Goal: Use online tool/utility: Use online tool/utility

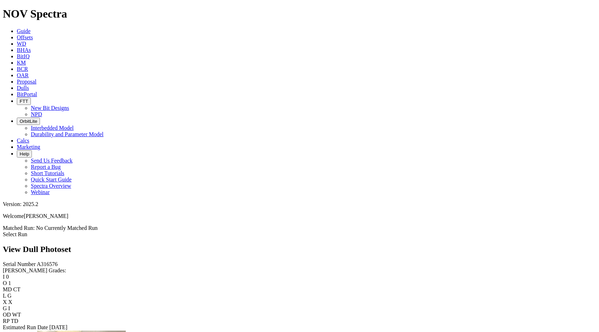
click at [33, 34] on span "Offsets" at bounding box center [25, 37] width 16 height 6
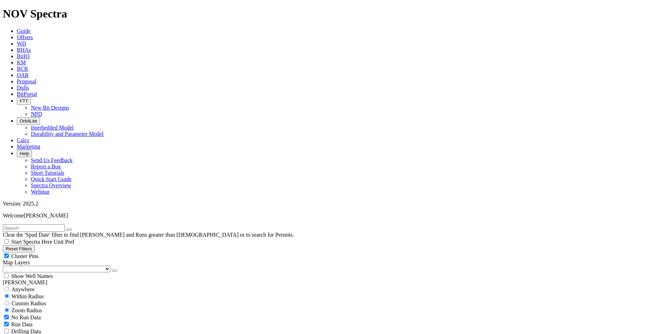
scroll to position [280, 0]
select select "8.75"
checkbox input "false"
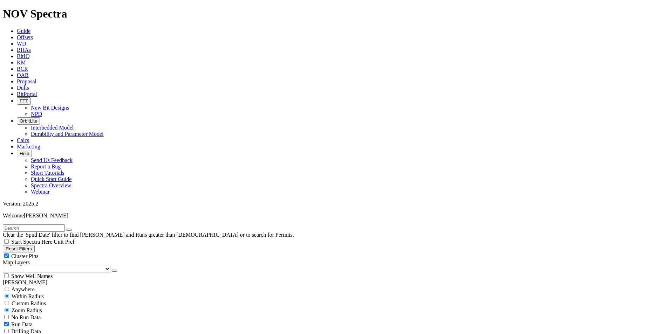
select select "? number:8.75 ?"
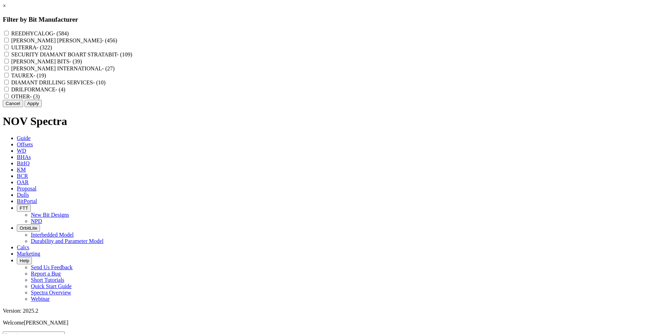
click at [69, 33] on label "REEDHYCALOG - (584)" at bounding box center [39, 33] width 57 height 6
click at [9, 33] on input "REEDHYCALOG - (584)" at bounding box center [6, 33] width 5 height 5
checkbox input "true"
click at [42, 107] on button "Apply" at bounding box center [33, 103] width 17 height 7
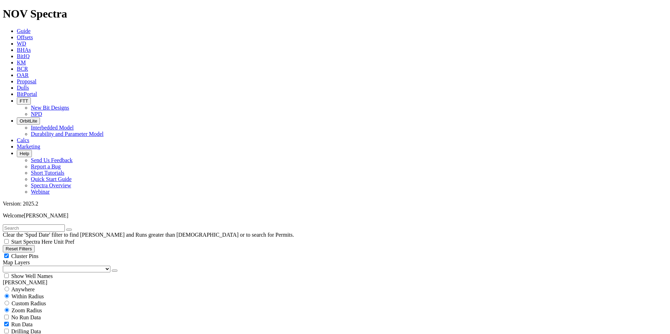
scroll to position [351, 0]
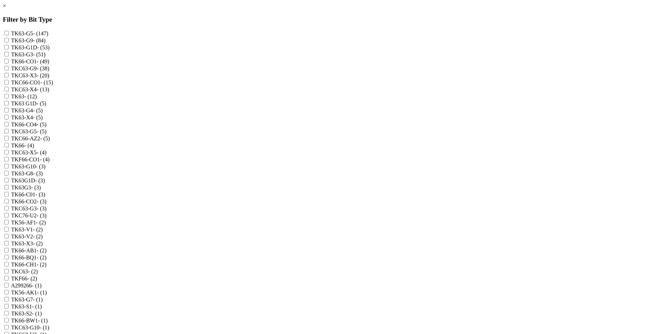
scroll to position [66, 0]
click at [291, 121] on div "TK66-CO4 - (5)" at bounding box center [335, 124] width 665 height 7
click at [9, 122] on input "TK66-CO4 - (5)" at bounding box center [6, 124] width 5 height 5
checkbox input "true"
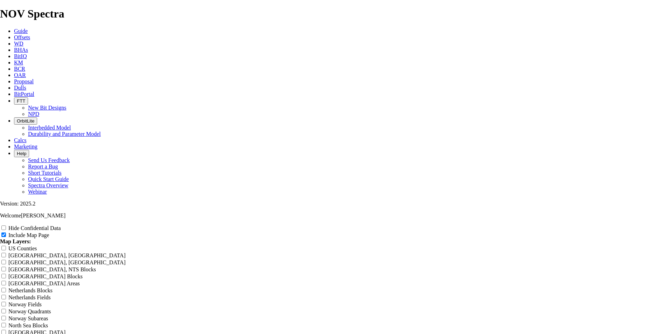
type input "C"
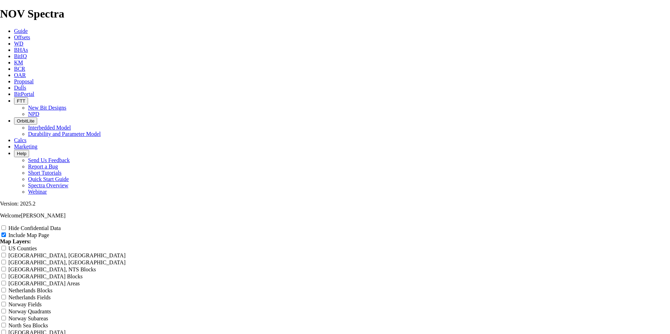
type input "C"
type input "CO"
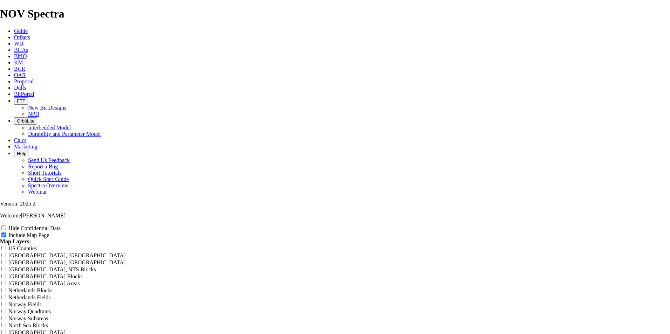
type input "CO"
type input "CO4"
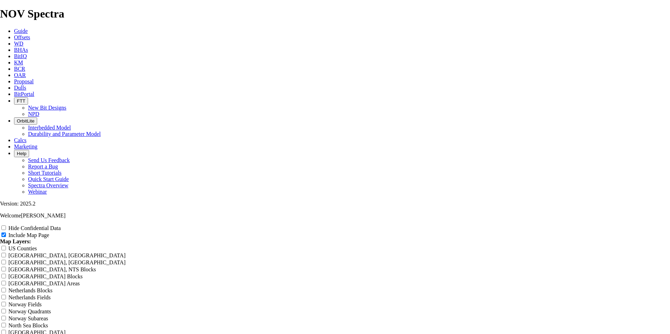
type input "CO4"
type input "CO4 T"
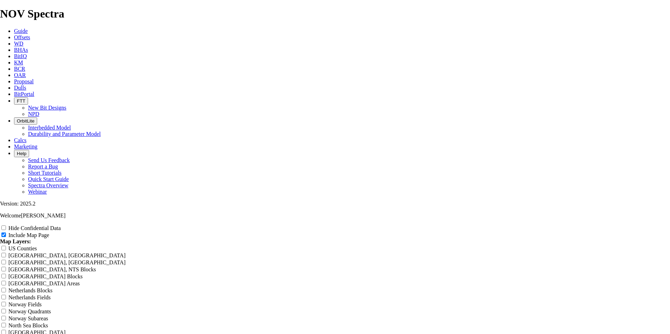
type input "CO4 T"
type input "CO4 TK"
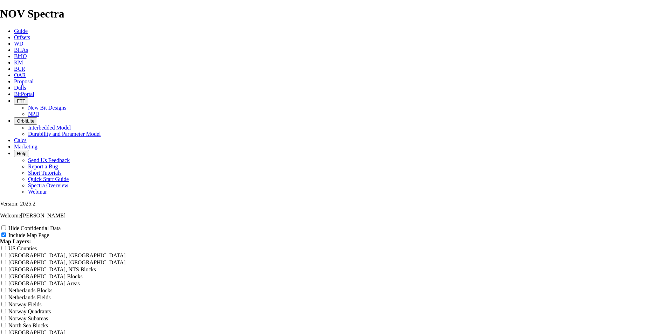
type input "CO4 TK"
type input "CO4 T"
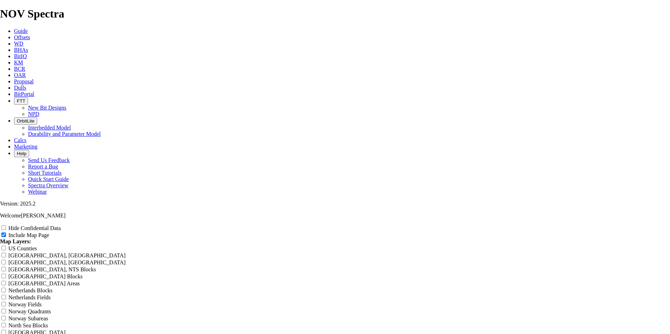
type input "CO4 T"
type input "CO4"
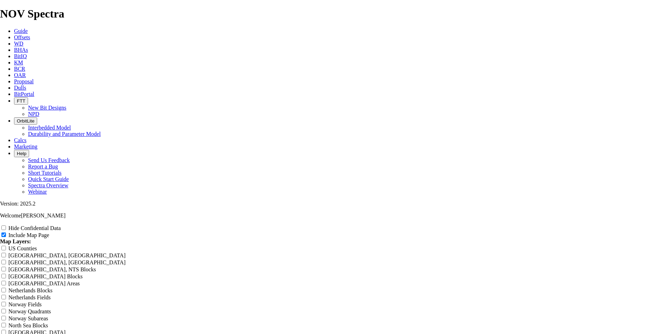
type input "CO4"
type input "CO"
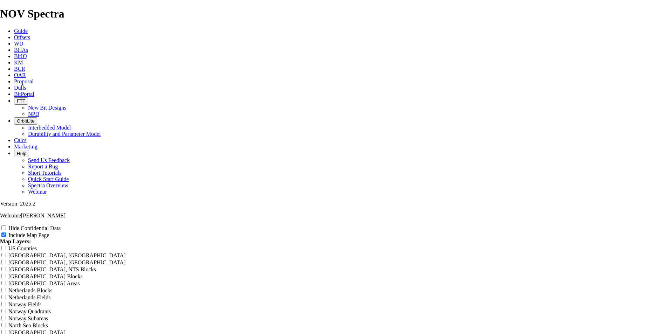
type input "CO"
type input "C"
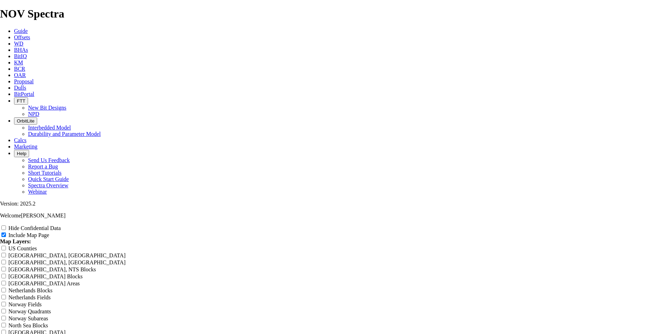
type input "C"
type input "8"
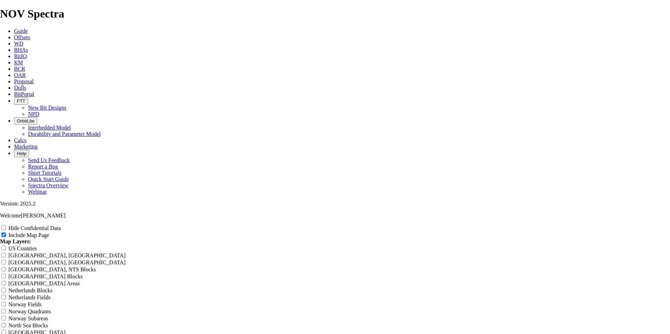
type input "8"
type input "8."
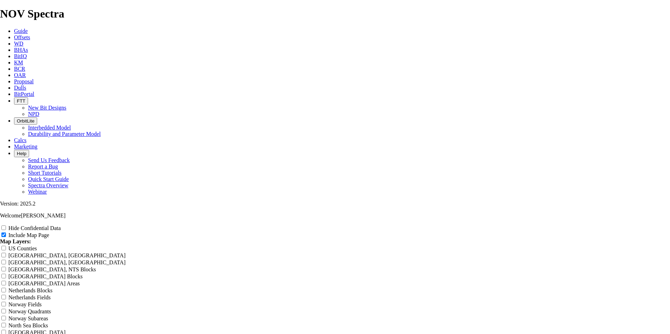
type input "8."
type input "8.7"
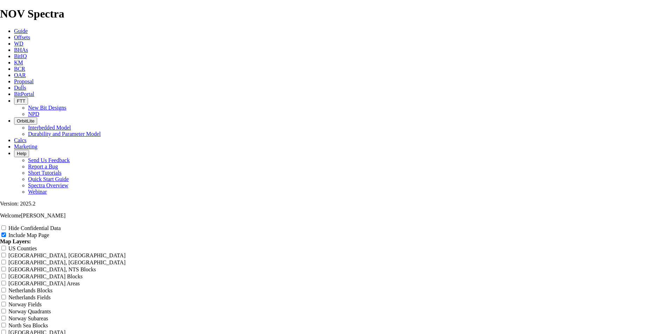
type input "8.7"
type input "8.75"
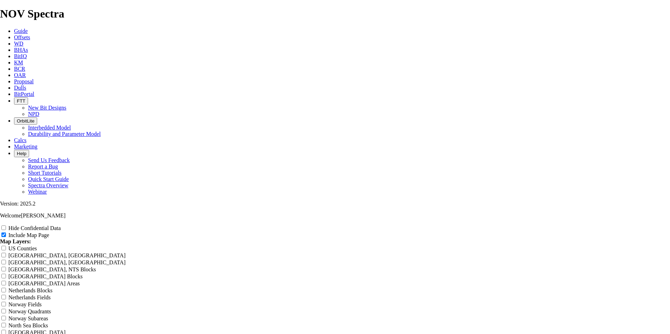
type input "8.75"
type input "8.75""
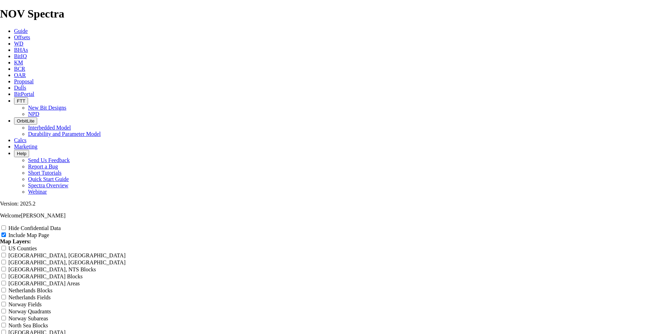
type input "8.75""
type input "8.75" T"
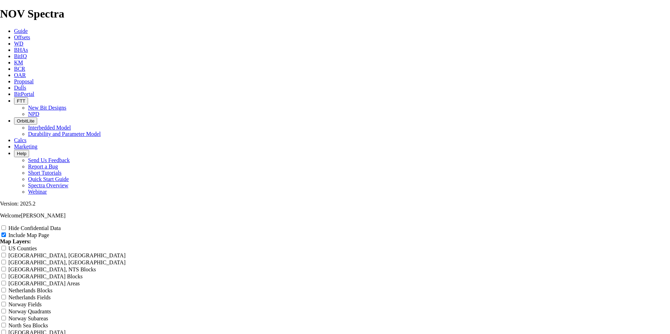
type input "8.75" T"
type input "8.75" TK"
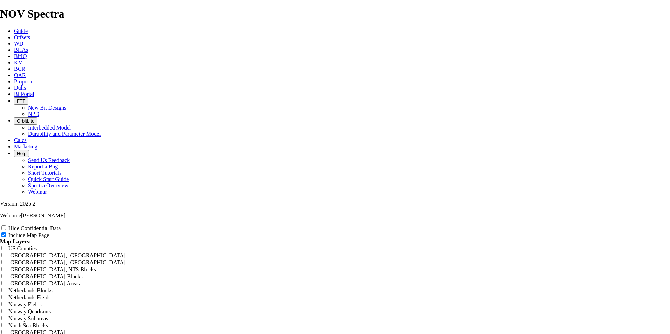
type input "8.75" TK"
type input "8.75" TK6"
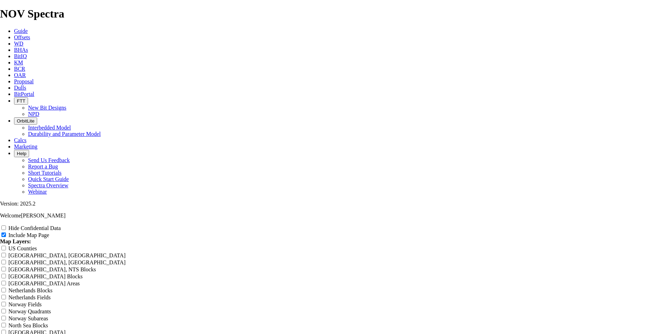
type input "8.75" TK6"
type input "8.75" TK66"
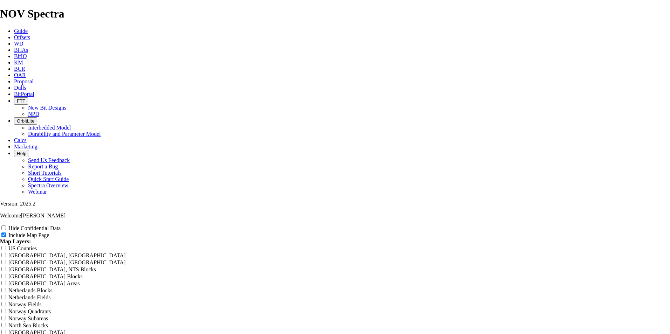
type input "8.75" TK66"
type input "8.75" TK66 C"
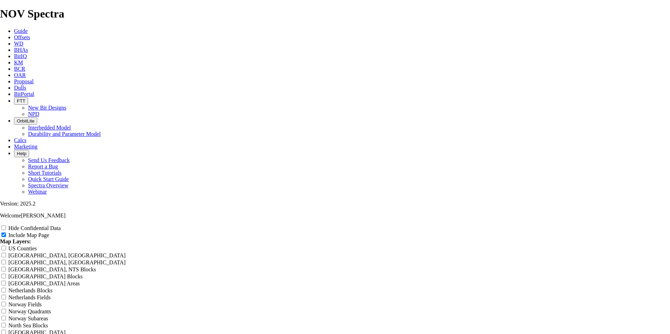
type input "8.75" TK66 C"
type input "8.75" TK66 CO"
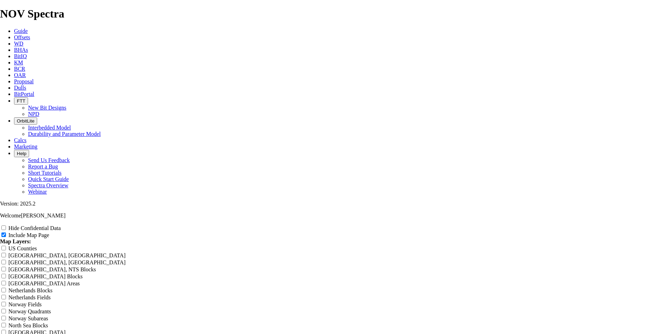
type input "8.75" TK66 CO"
type input "8.75" TK66 CO4"
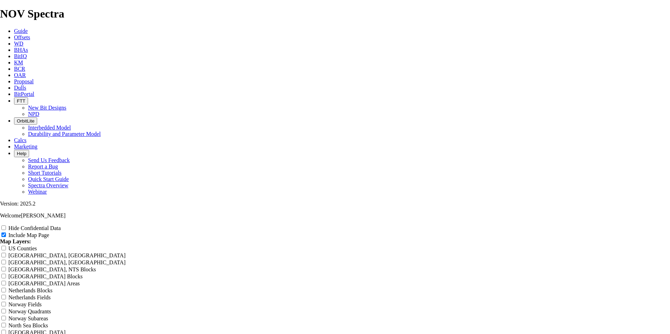
type input "8.75" TK66 CO4"
